Goal: Navigation & Orientation: Find specific page/section

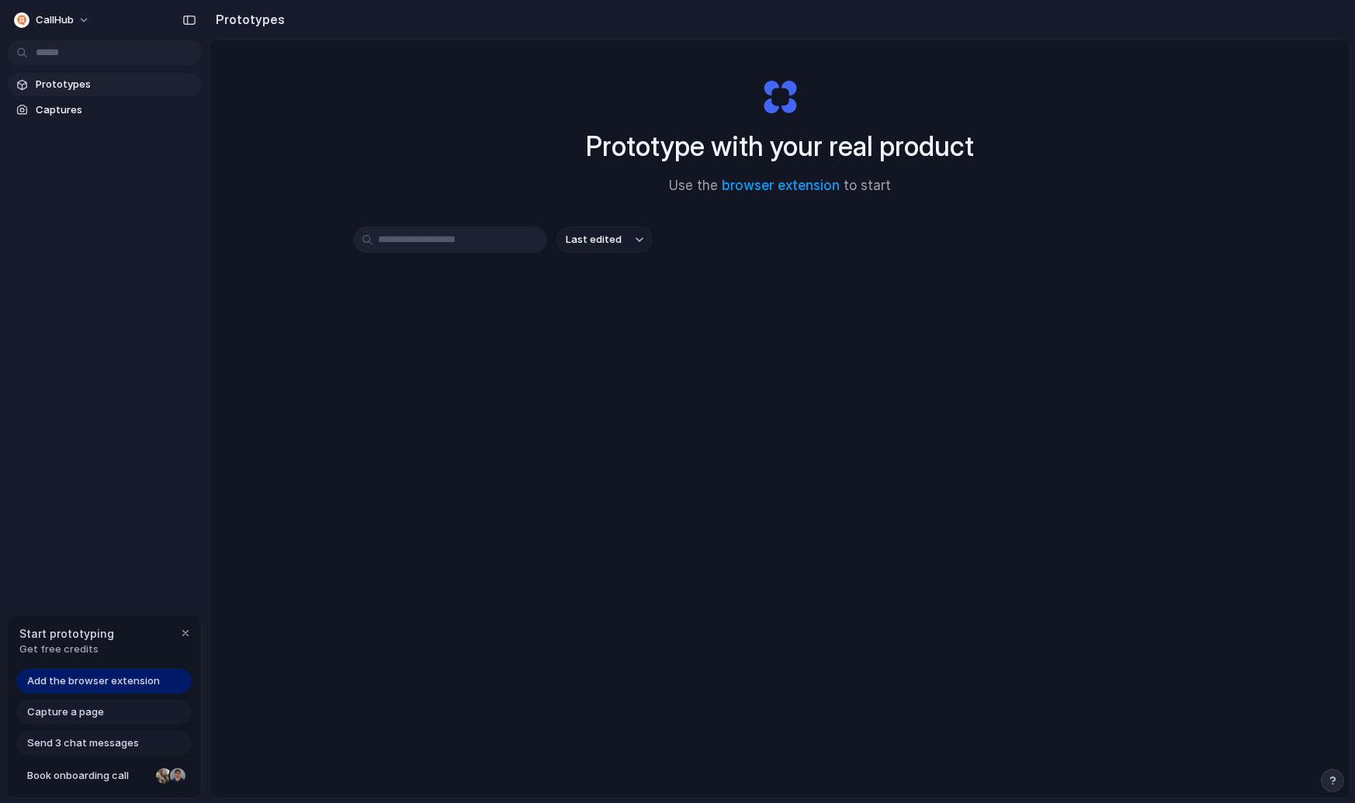
scroll to position [28, 0]
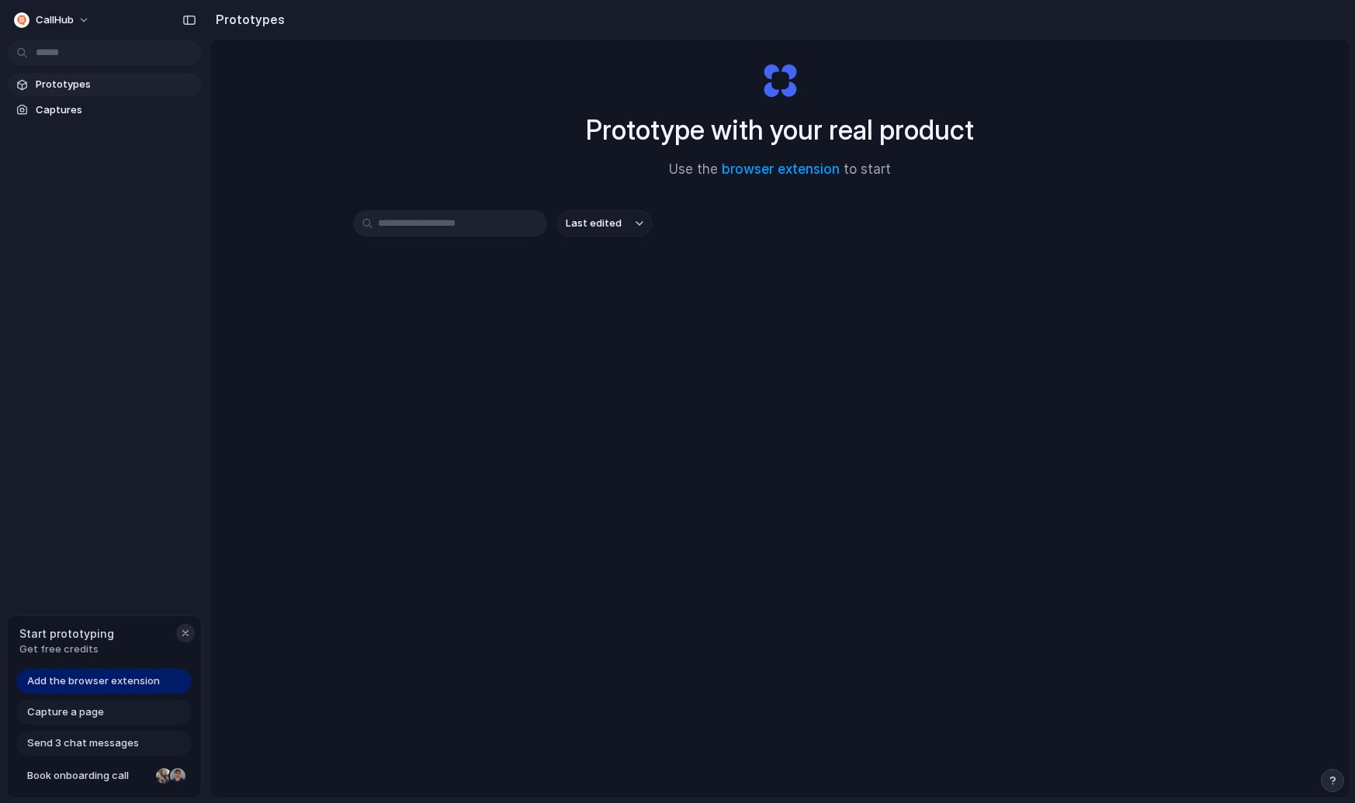
click at [182, 632] on div "button" at bounding box center [185, 633] width 12 height 12
click at [643, 393] on div "Prototype with your real product Use the browser extension to start Last edited" at bounding box center [779, 432] width 1139 height 840
click at [54, 81] on span "Prototypes" at bounding box center [116, 85] width 160 height 16
click at [74, 111] on span "Captures" at bounding box center [116, 110] width 160 height 16
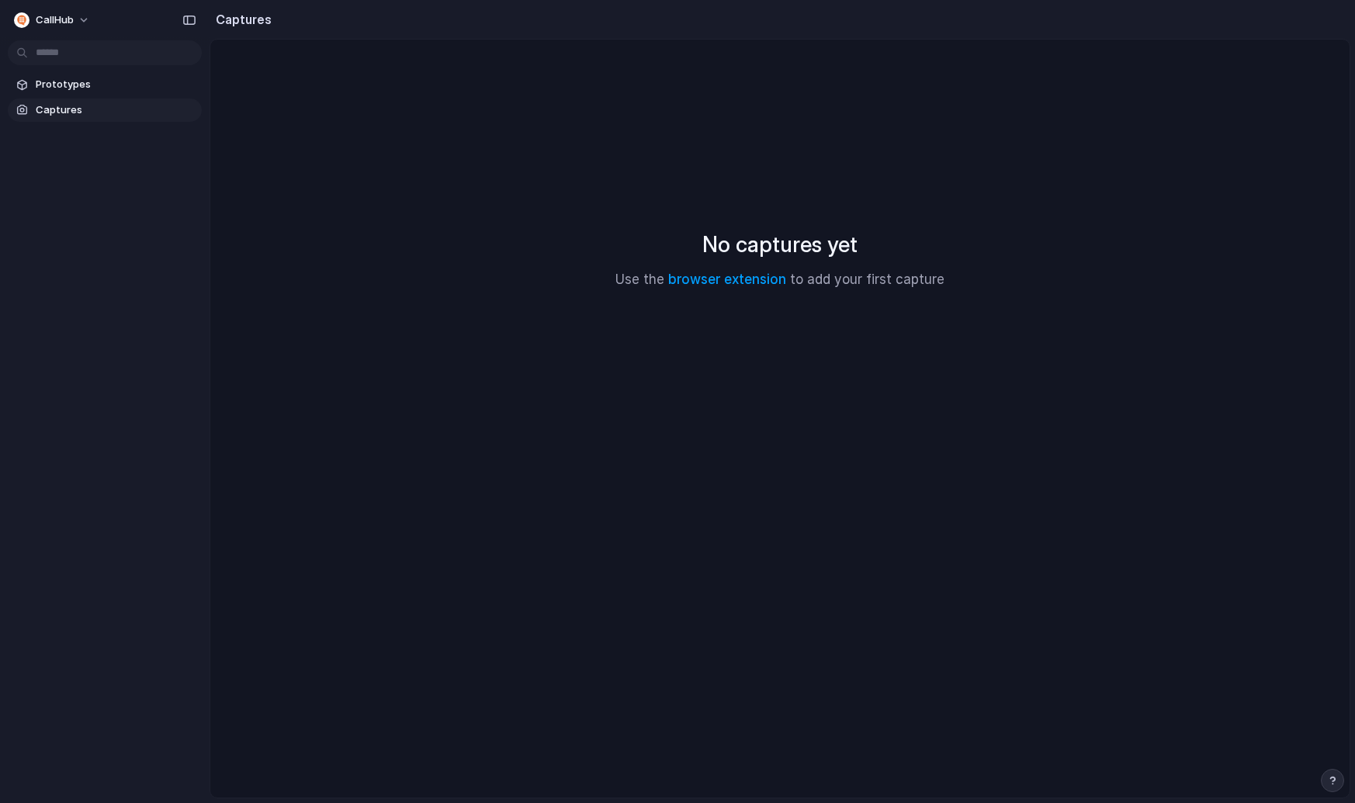
click at [783, 313] on div "No captures yet Use the browser extension to add your first capture" at bounding box center [780, 259] width 1102 height 402
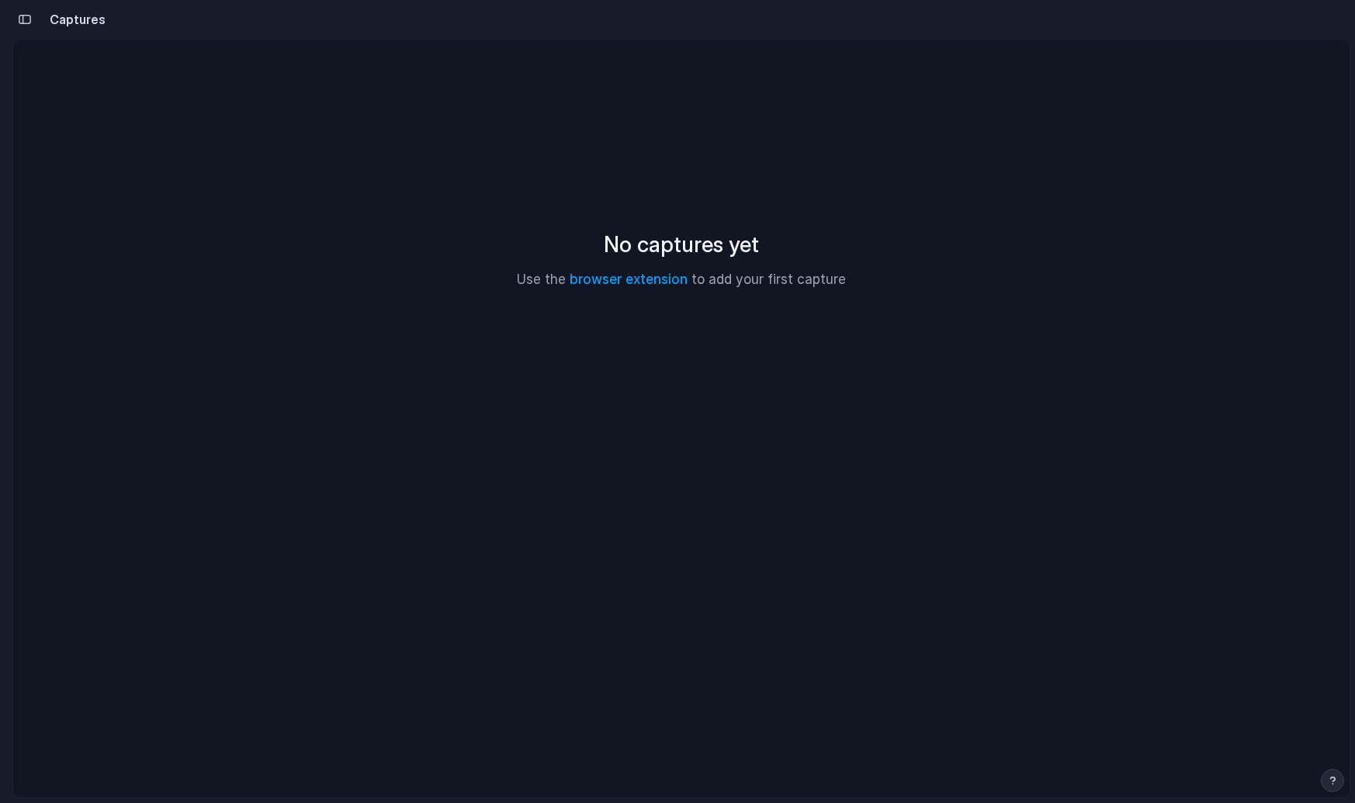
click at [33, 19] on button "button" at bounding box center [24, 19] width 25 height 25
